Goal: Task Accomplishment & Management: Manage account settings

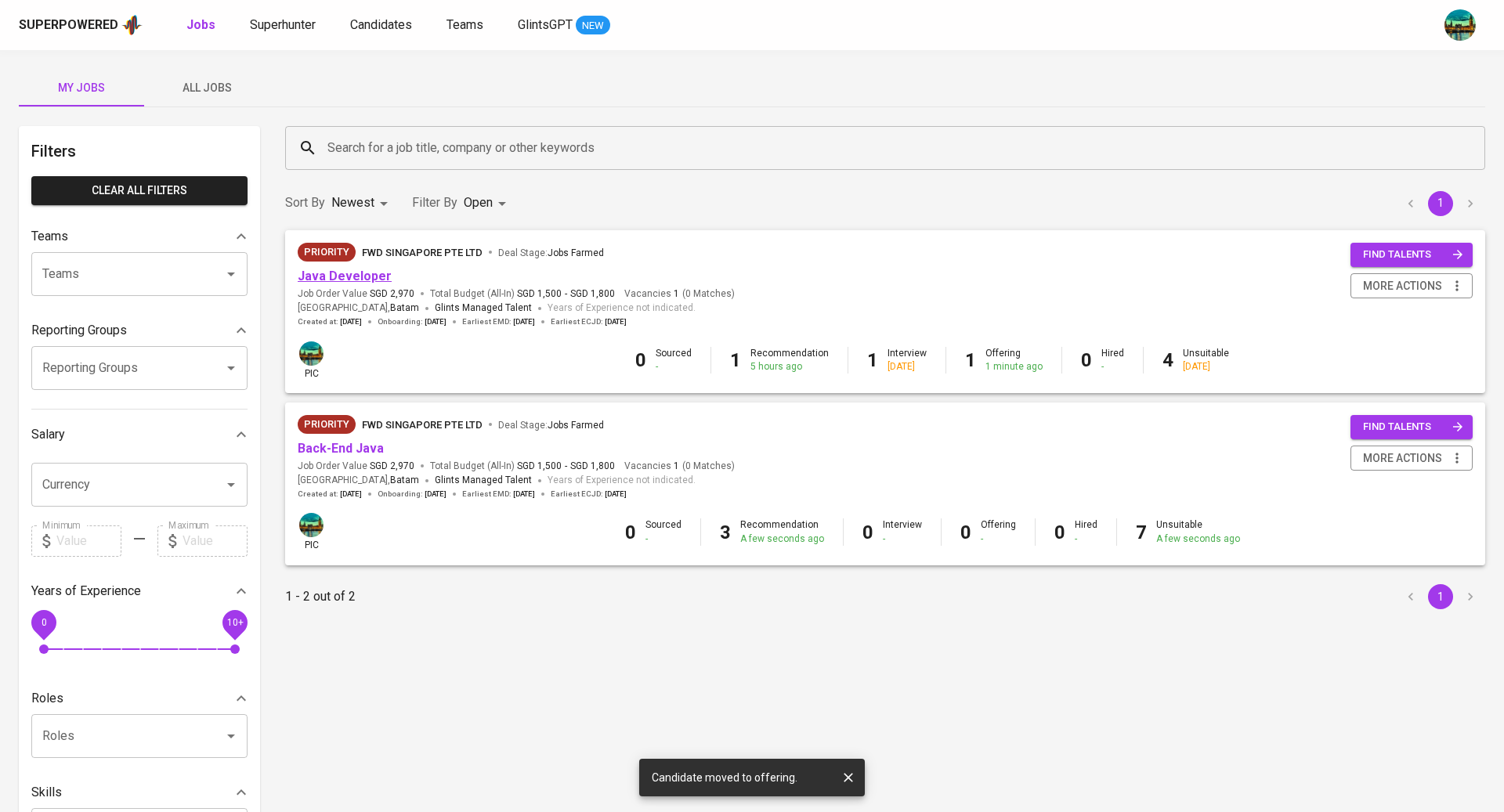
click at [353, 274] on link "Java Developer" at bounding box center [344, 276] width 94 height 15
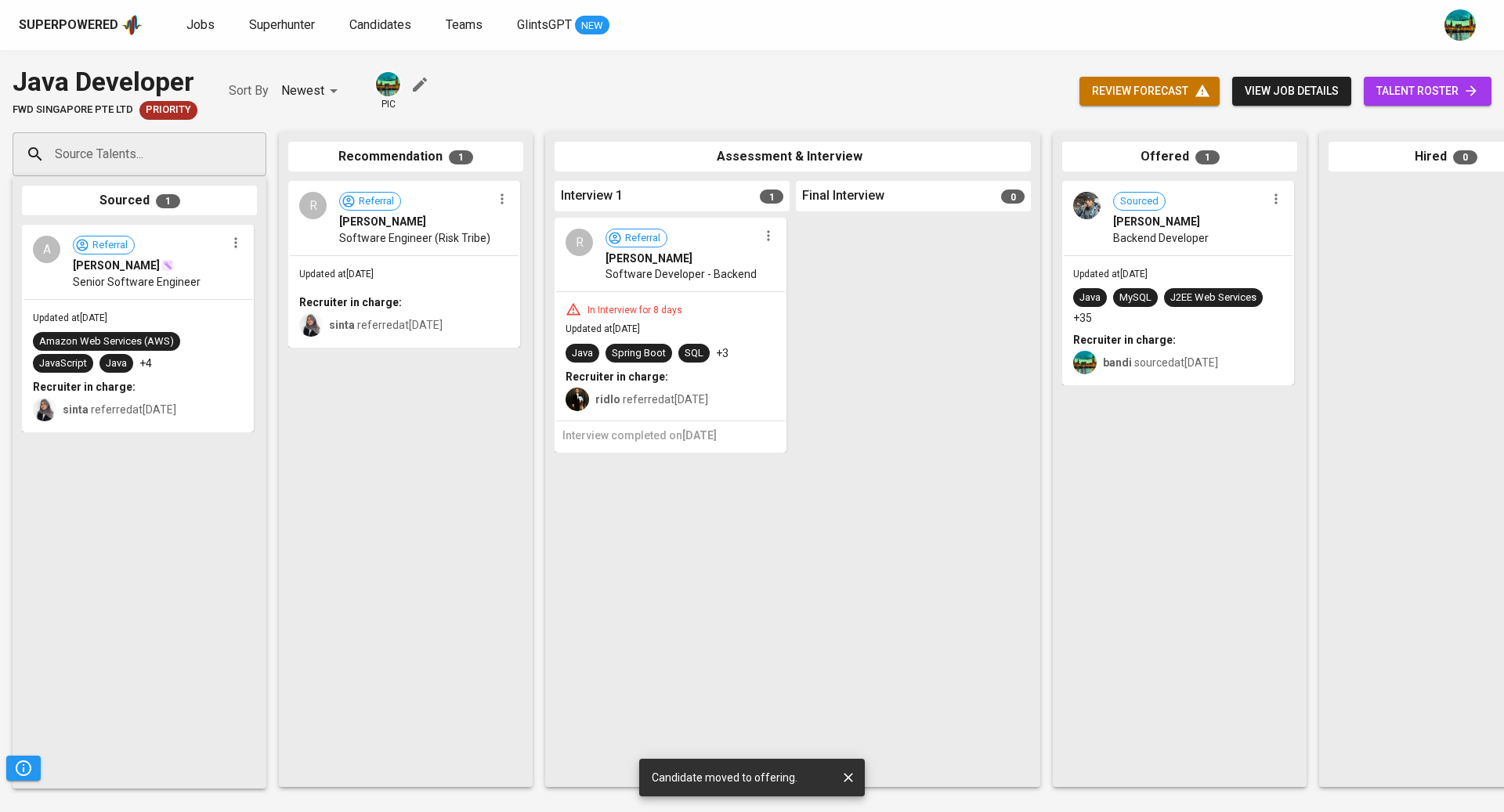
click at [1408, 85] on span "talent roster" at bounding box center [1428, 91] width 102 height 20
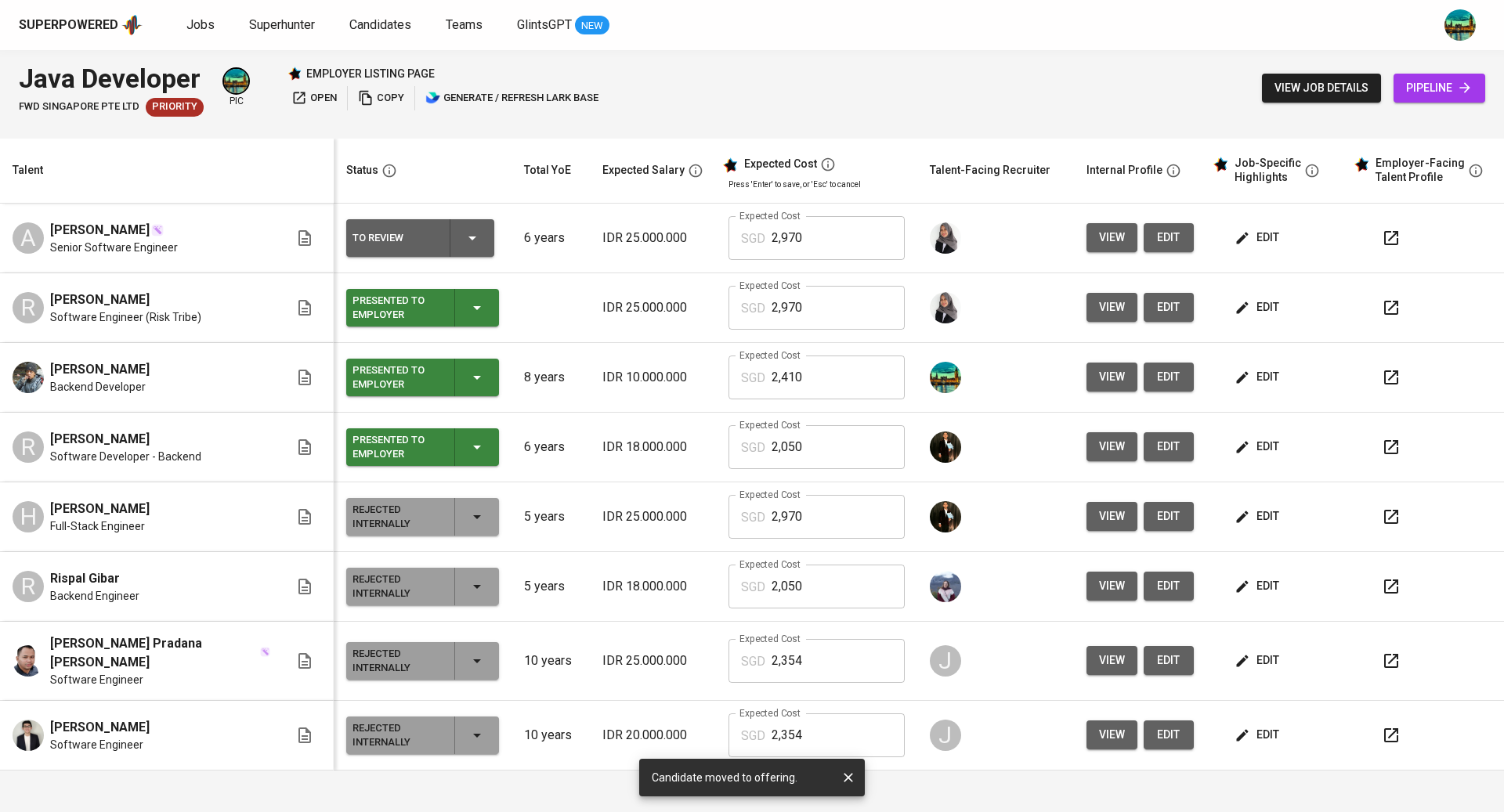
click at [463, 232] on icon "button" at bounding box center [473, 238] width 19 height 19
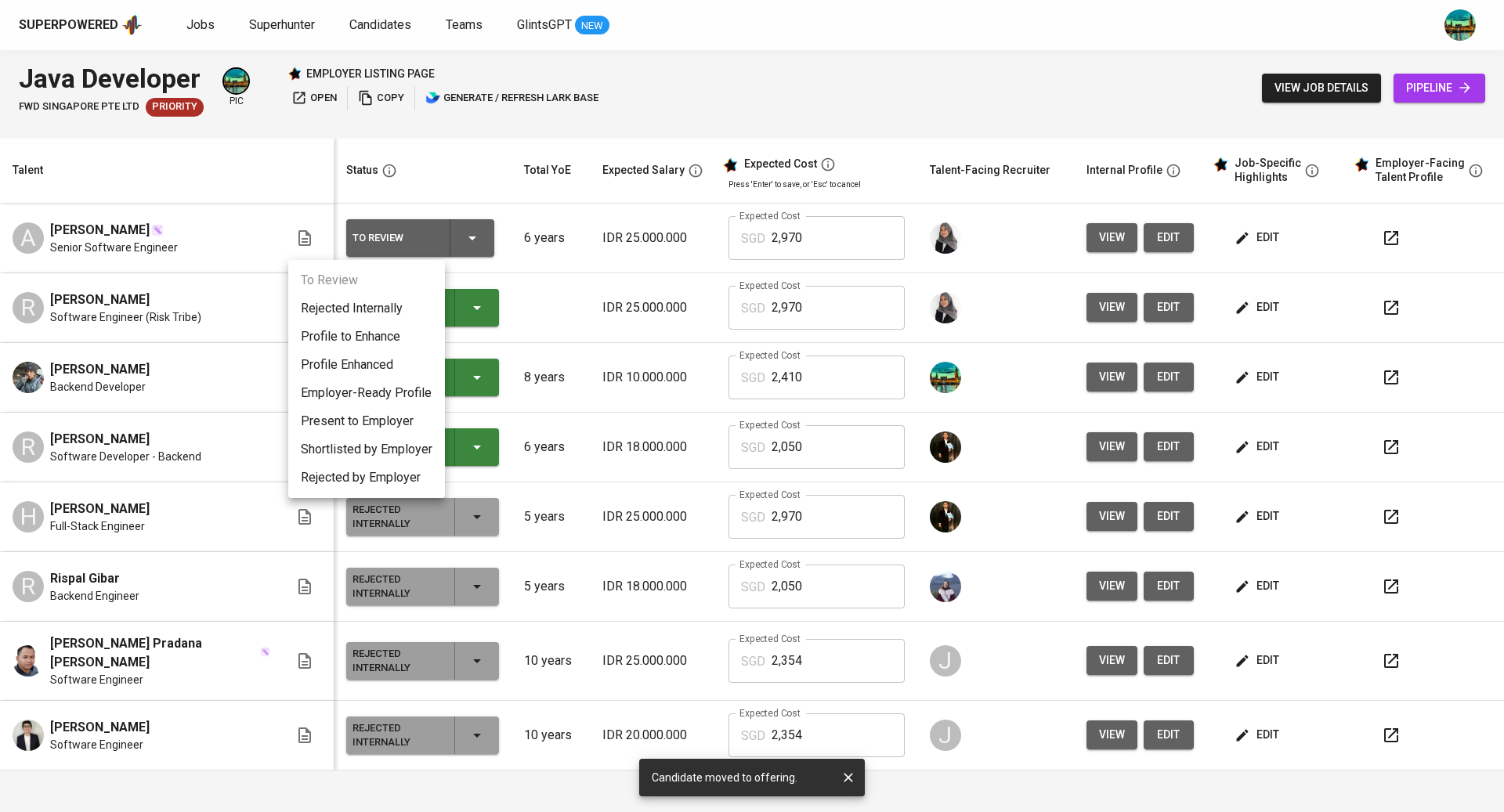
click at [517, 131] on div at bounding box center [752, 406] width 1504 height 812
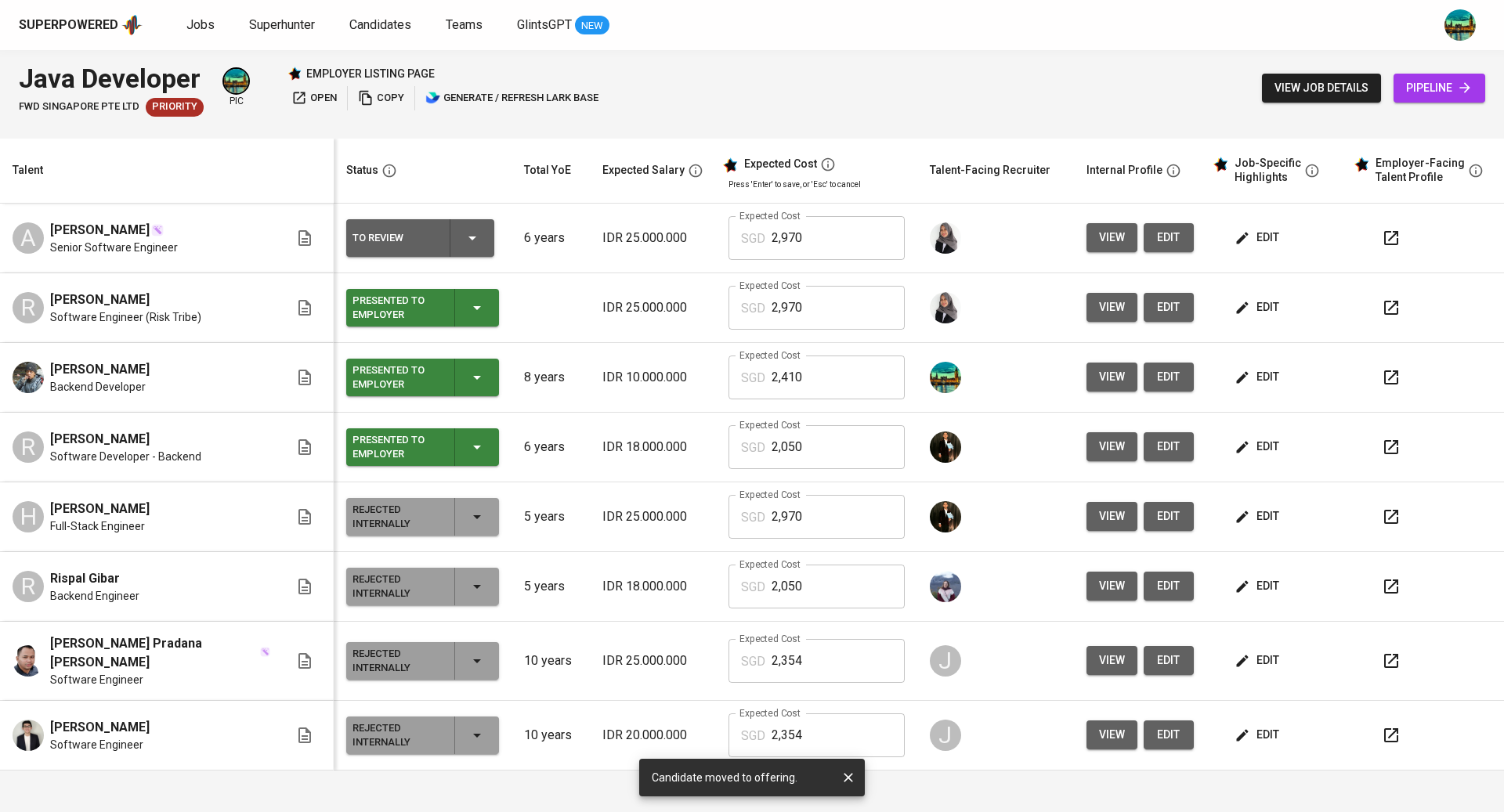
click at [463, 241] on icon "button" at bounding box center [473, 238] width 19 height 19
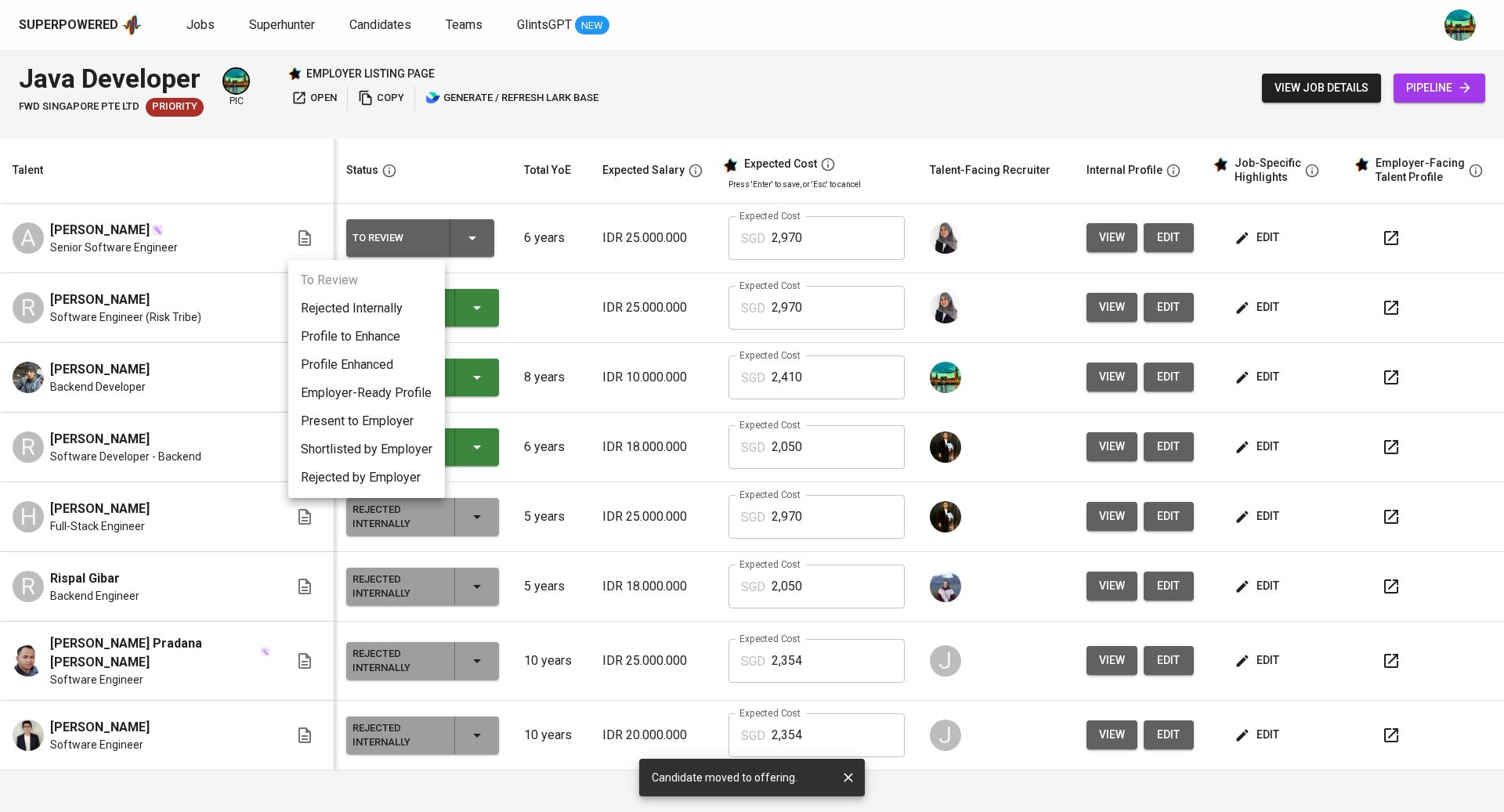
click at [386, 423] on li "Present to Employer" at bounding box center [366, 421] width 157 height 28
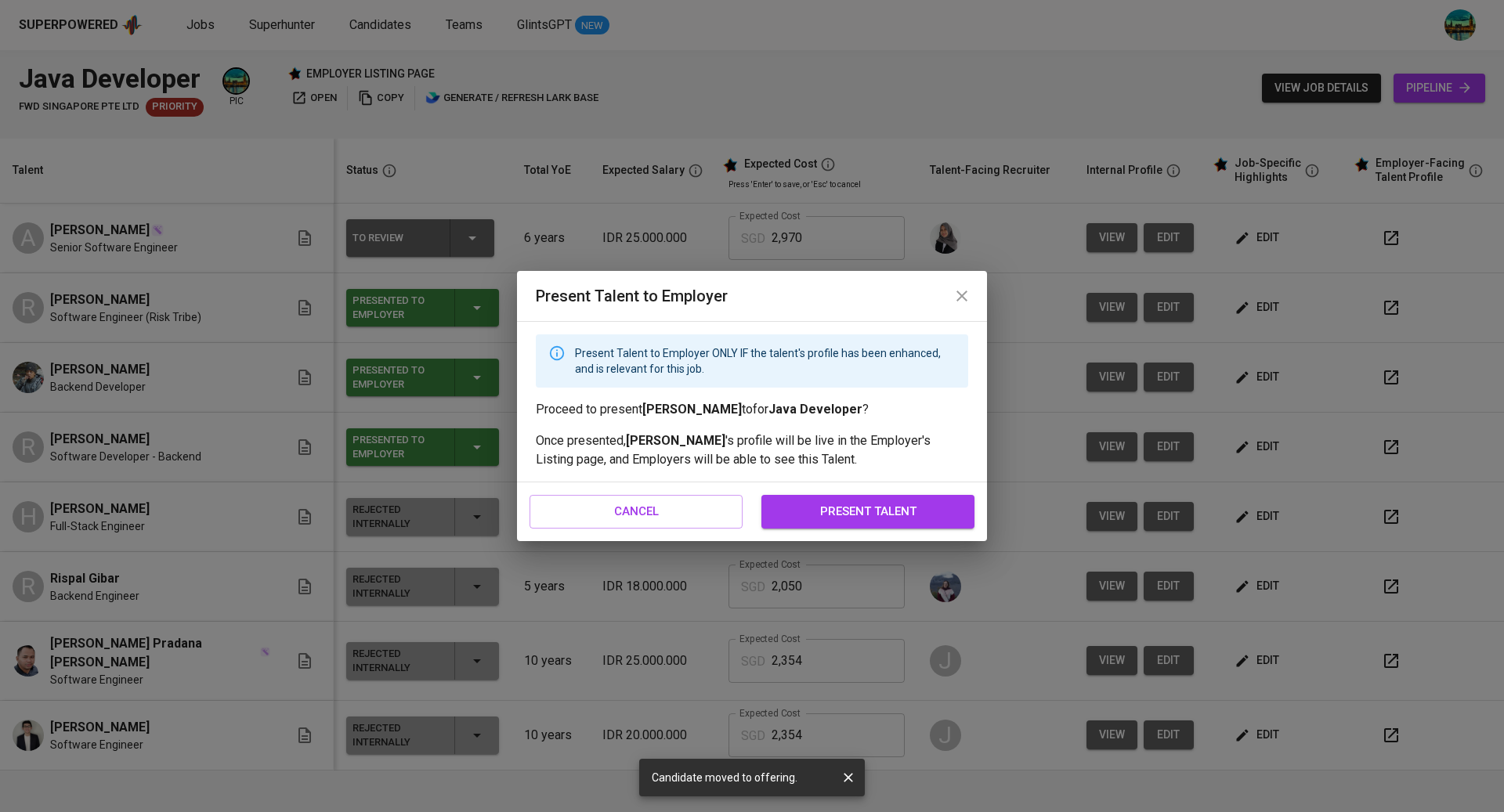
click at [856, 506] on span "present talent" at bounding box center [868, 510] width 178 height 20
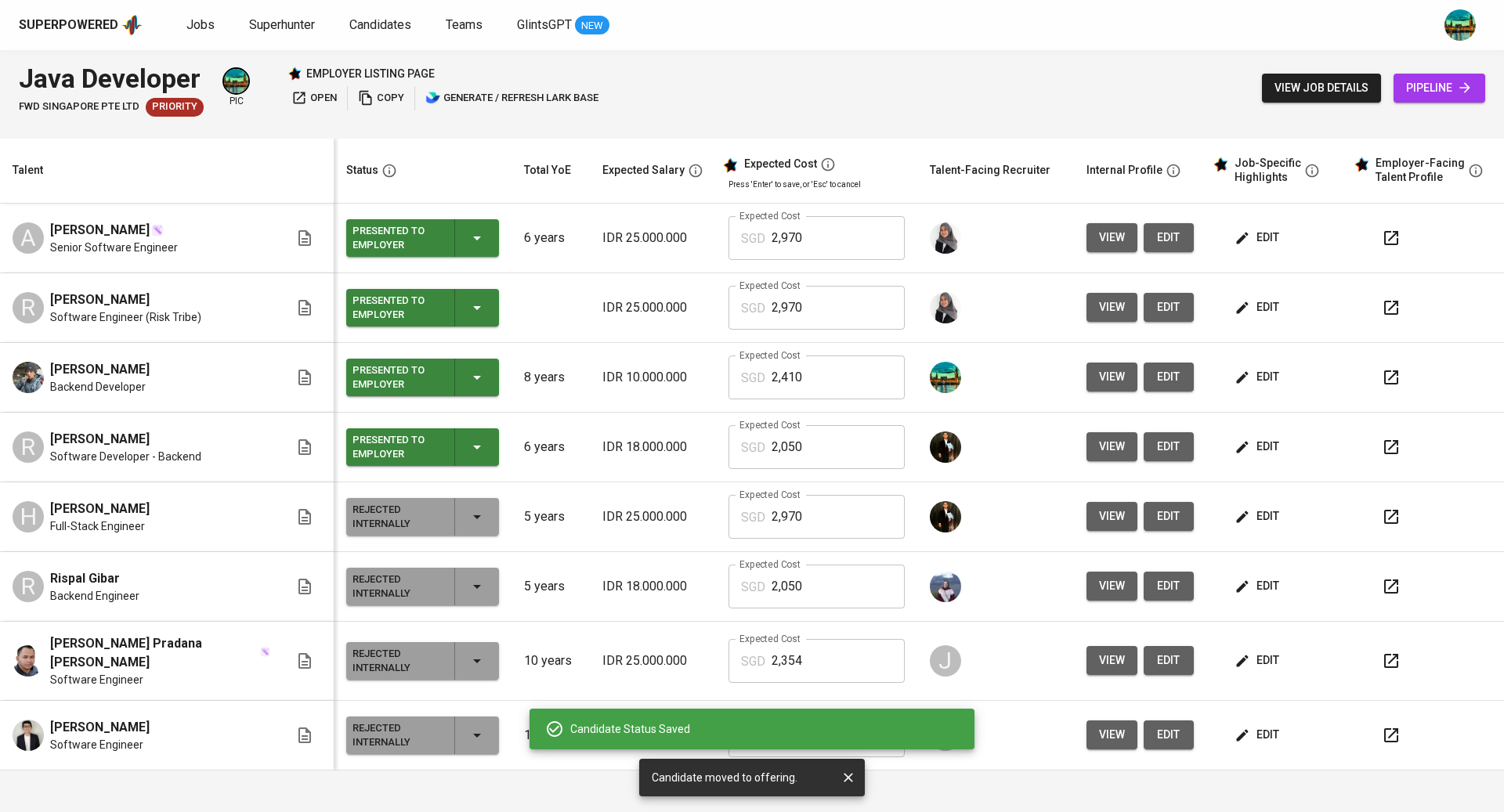
click at [1251, 233] on span "edit" at bounding box center [1258, 237] width 42 height 20
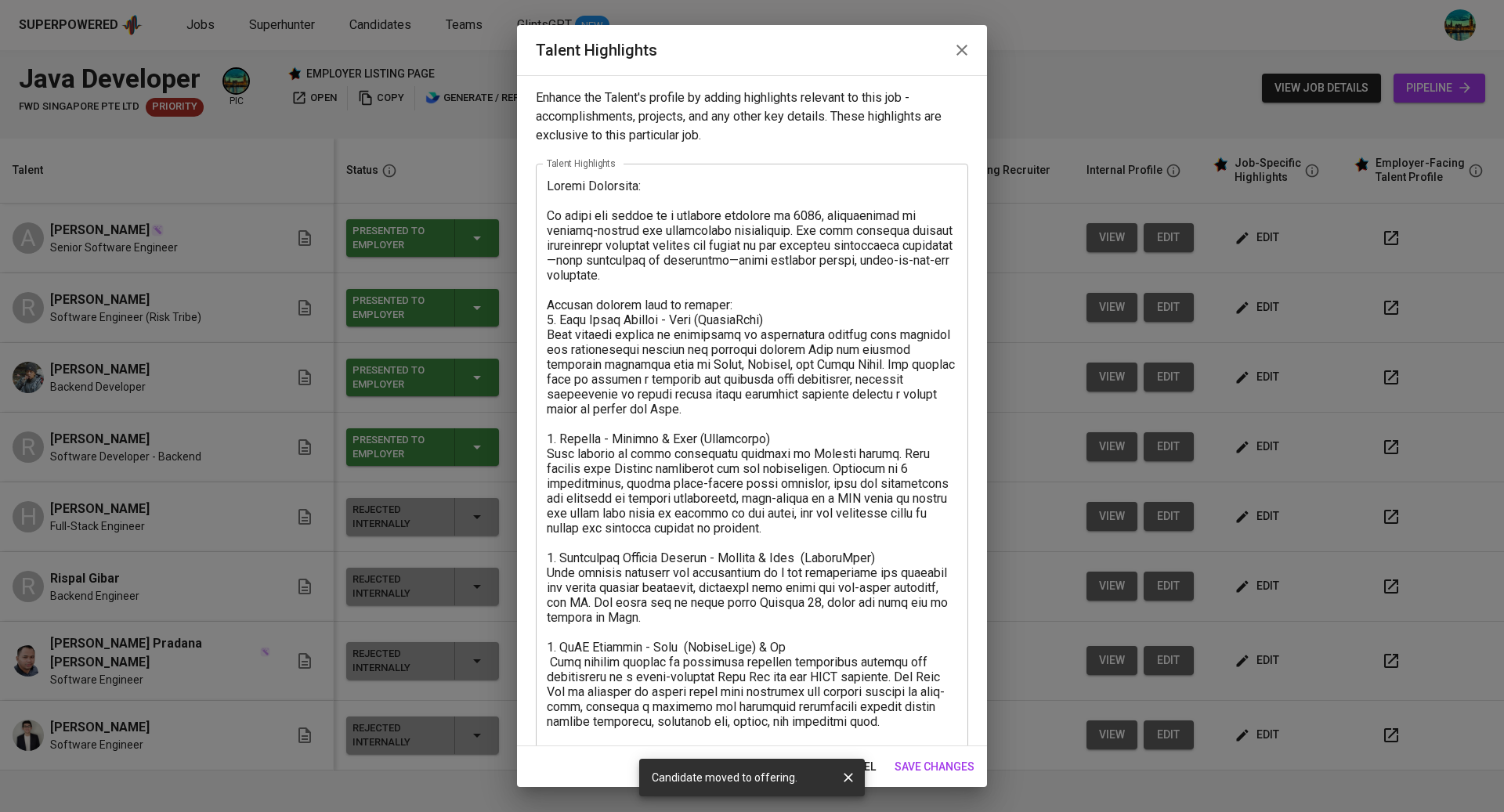
click at [960, 48] on icon "button" at bounding box center [962, 50] width 11 height 11
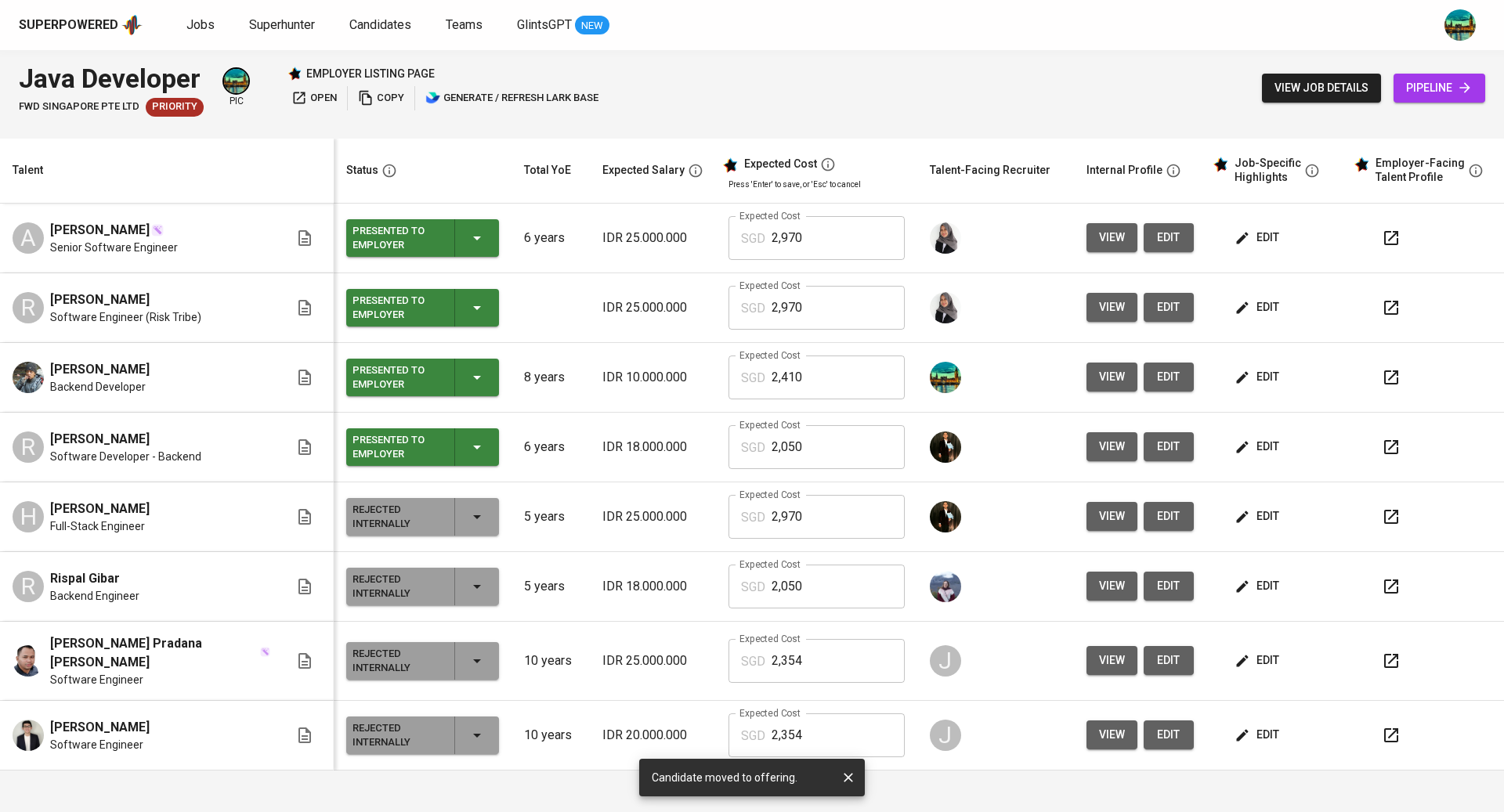
click at [1399, 233] on button "button" at bounding box center [1391, 238] width 38 height 38
